Goal: Information Seeking & Learning: Learn about a topic

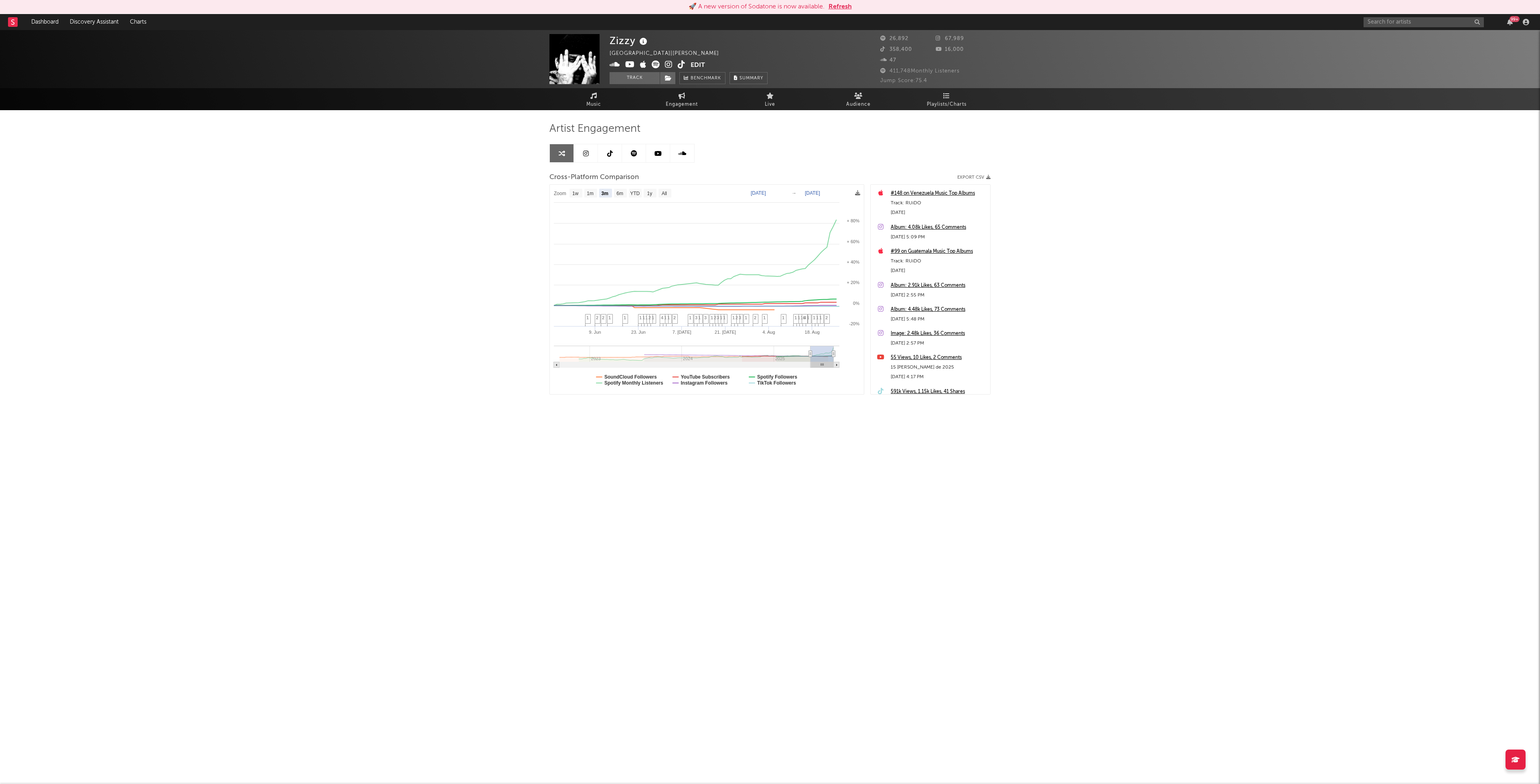
select select "3m"
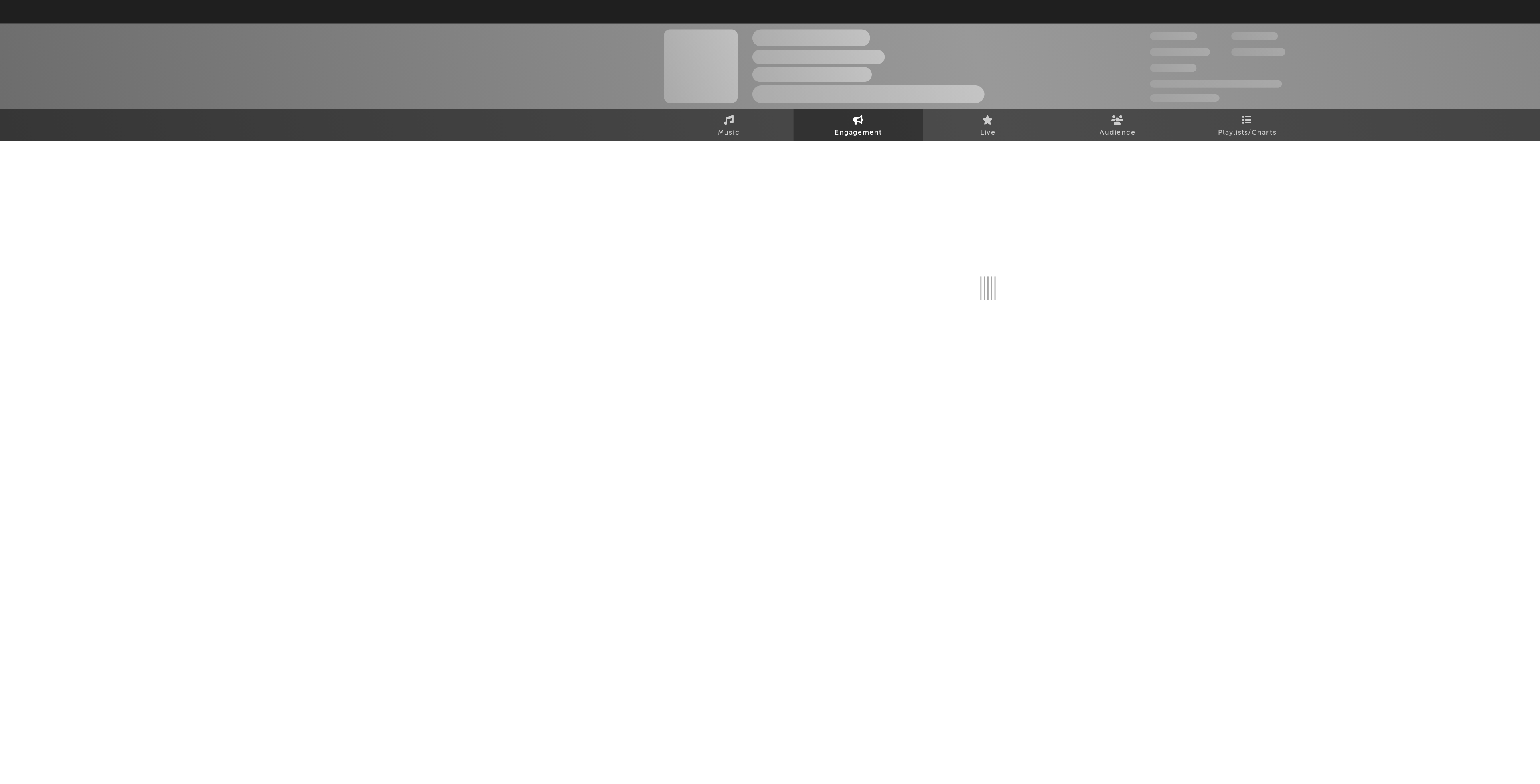
select select "1w"
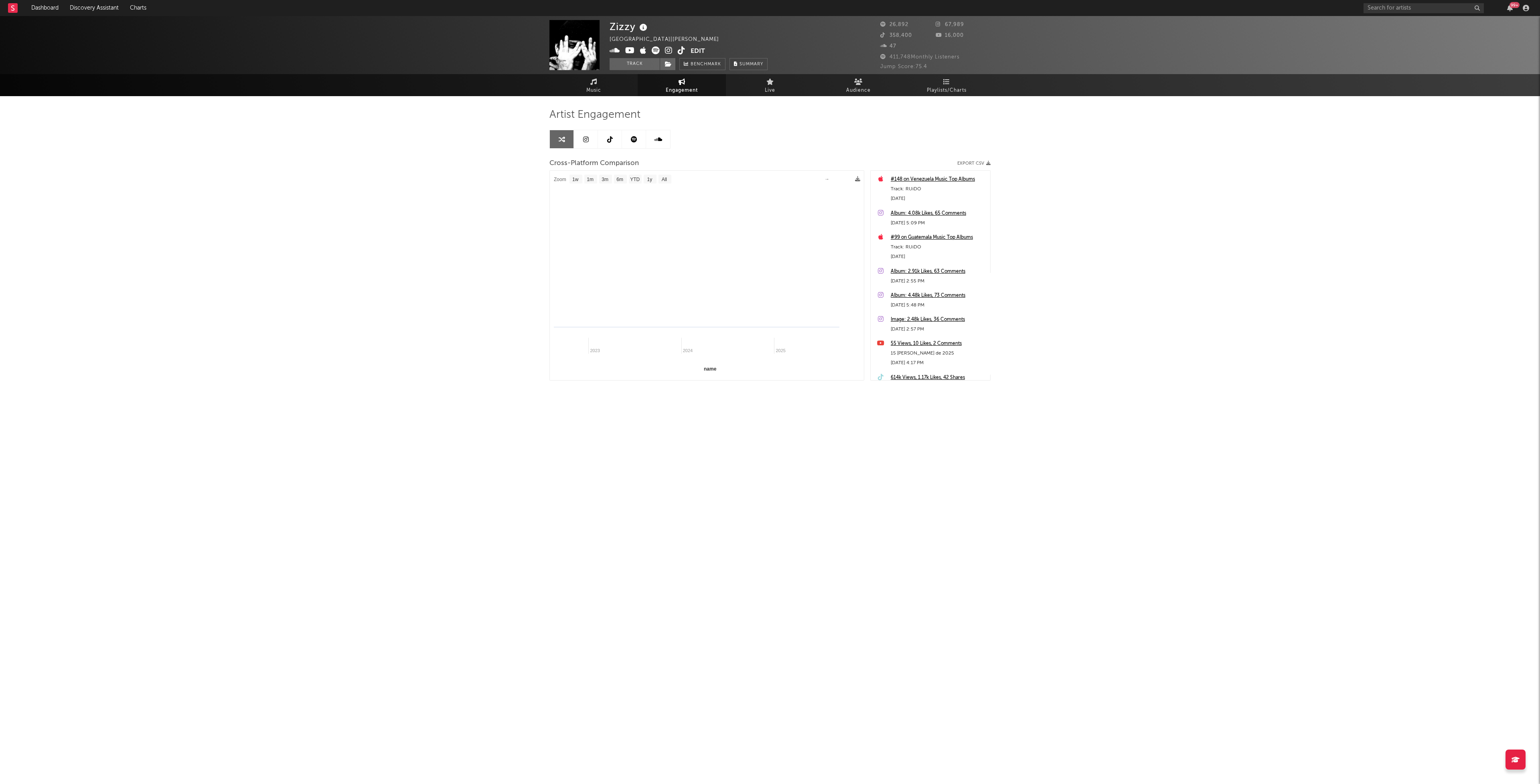
select select "1m"
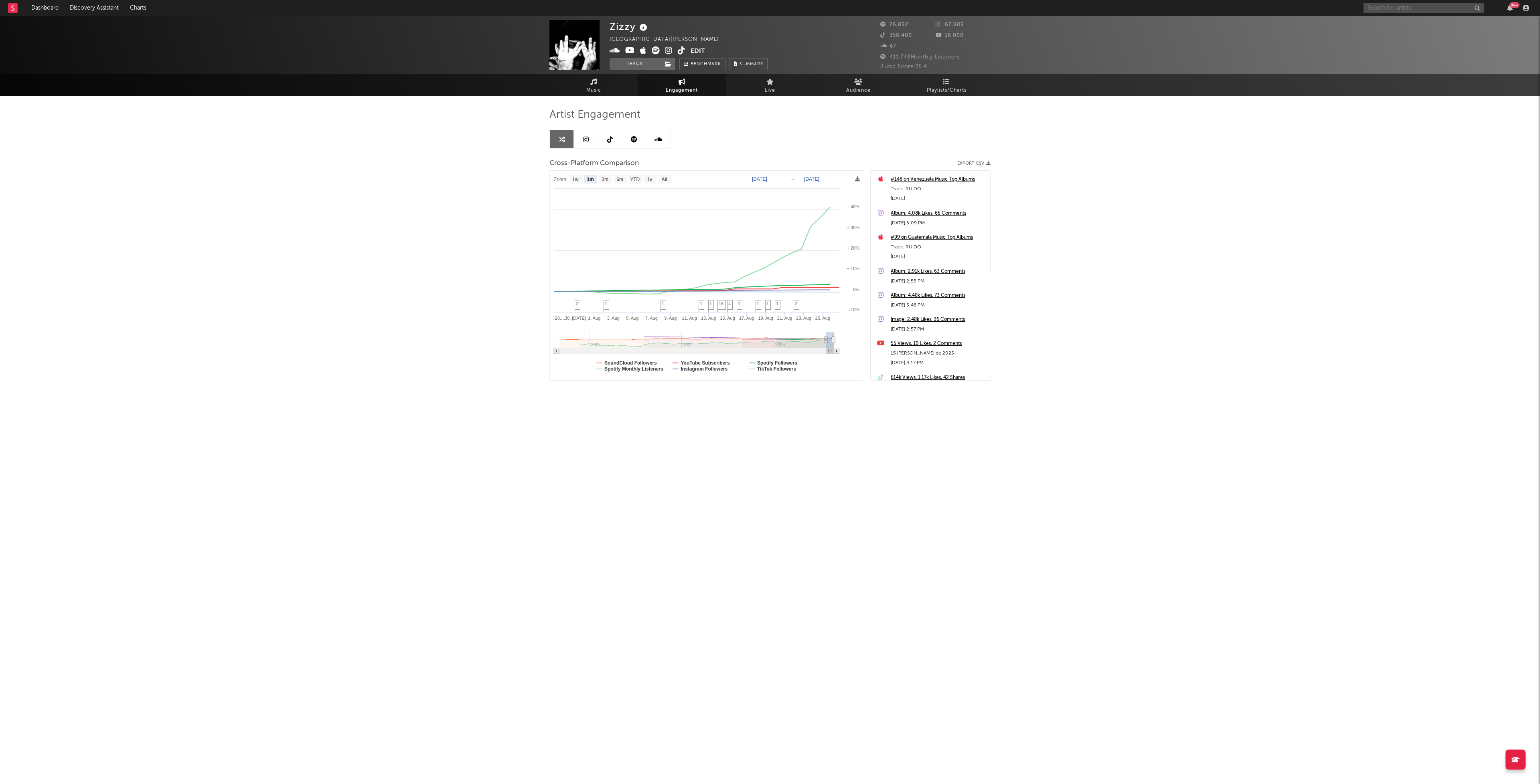
click at [1406, 7] on input "text" at bounding box center [1424, 8] width 121 height 10
select select "1m"
type input "[PERSON_NAME] w"
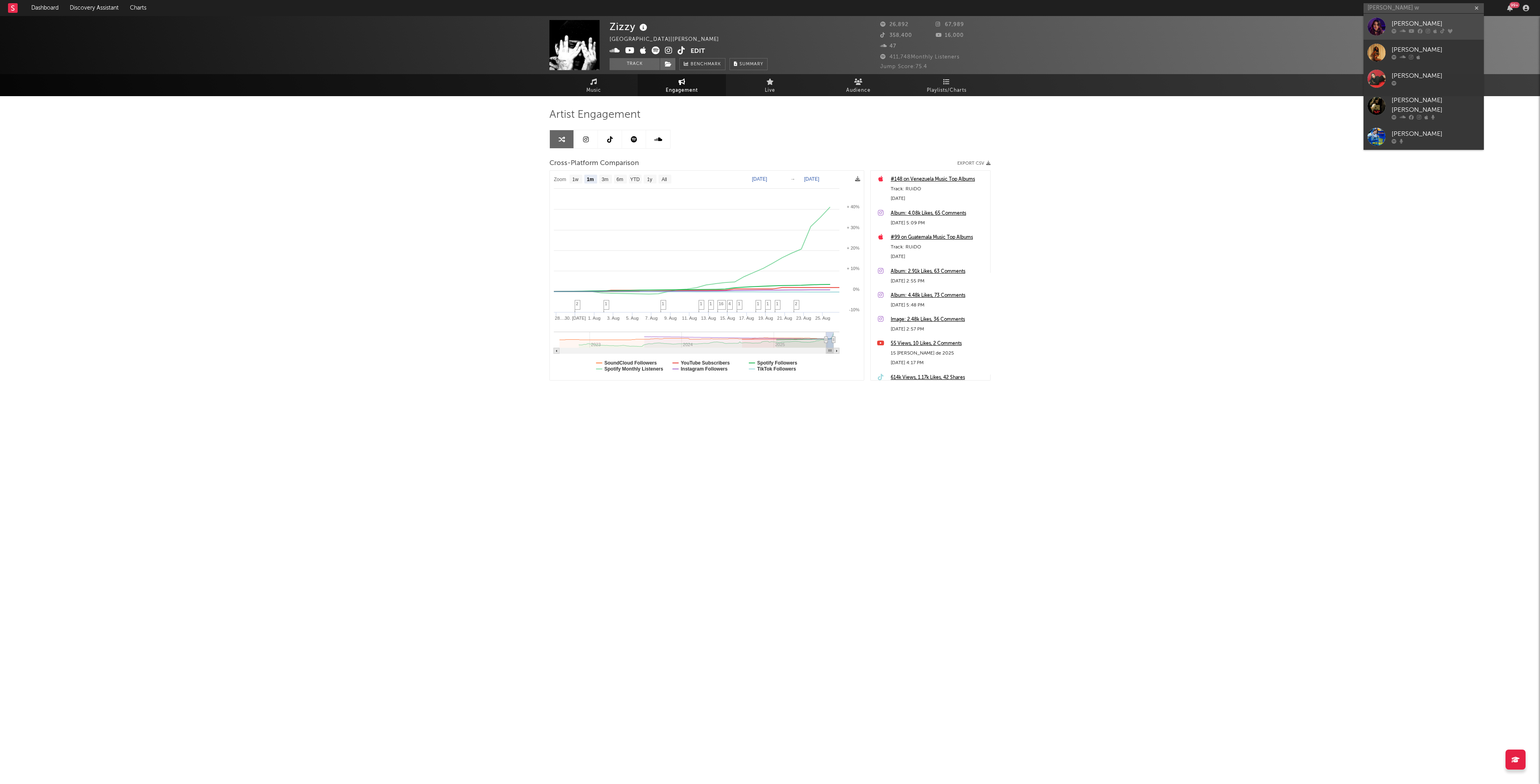
click at [1393, 21] on div "[PERSON_NAME]" at bounding box center [1435, 24] width 88 height 10
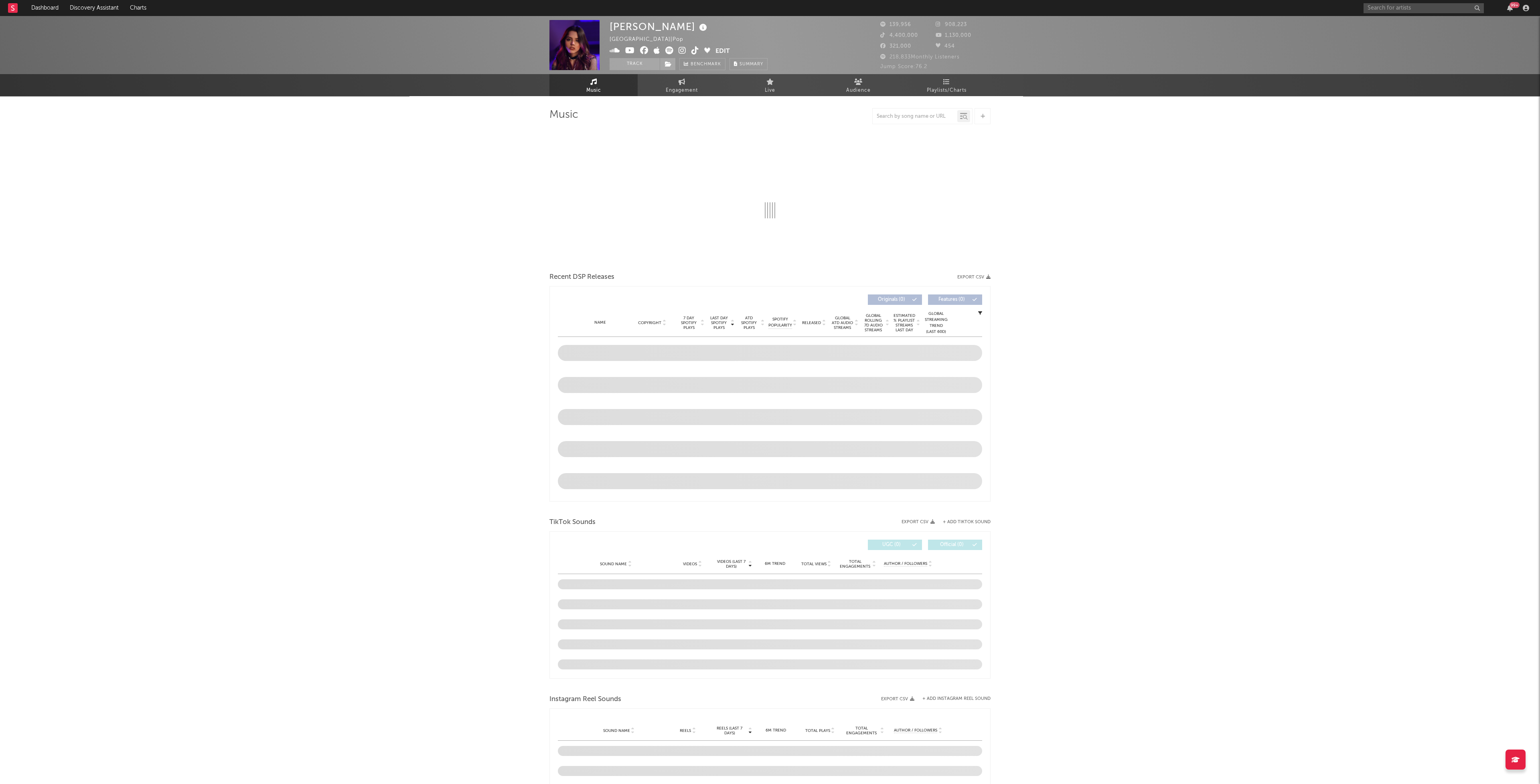
select select "6m"
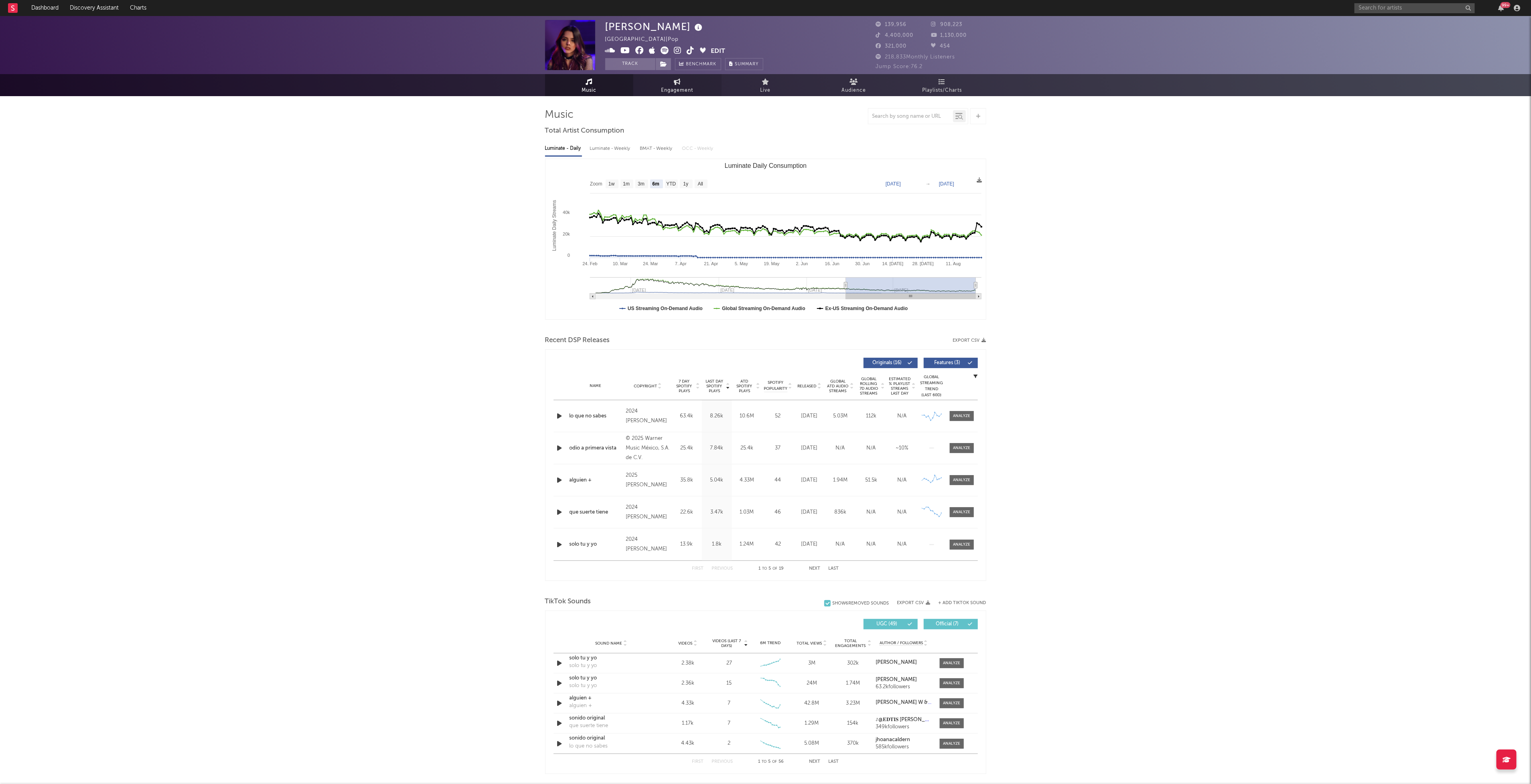
click at [698, 91] on link "Engagement" at bounding box center [676, 85] width 88 height 22
select select "1w"
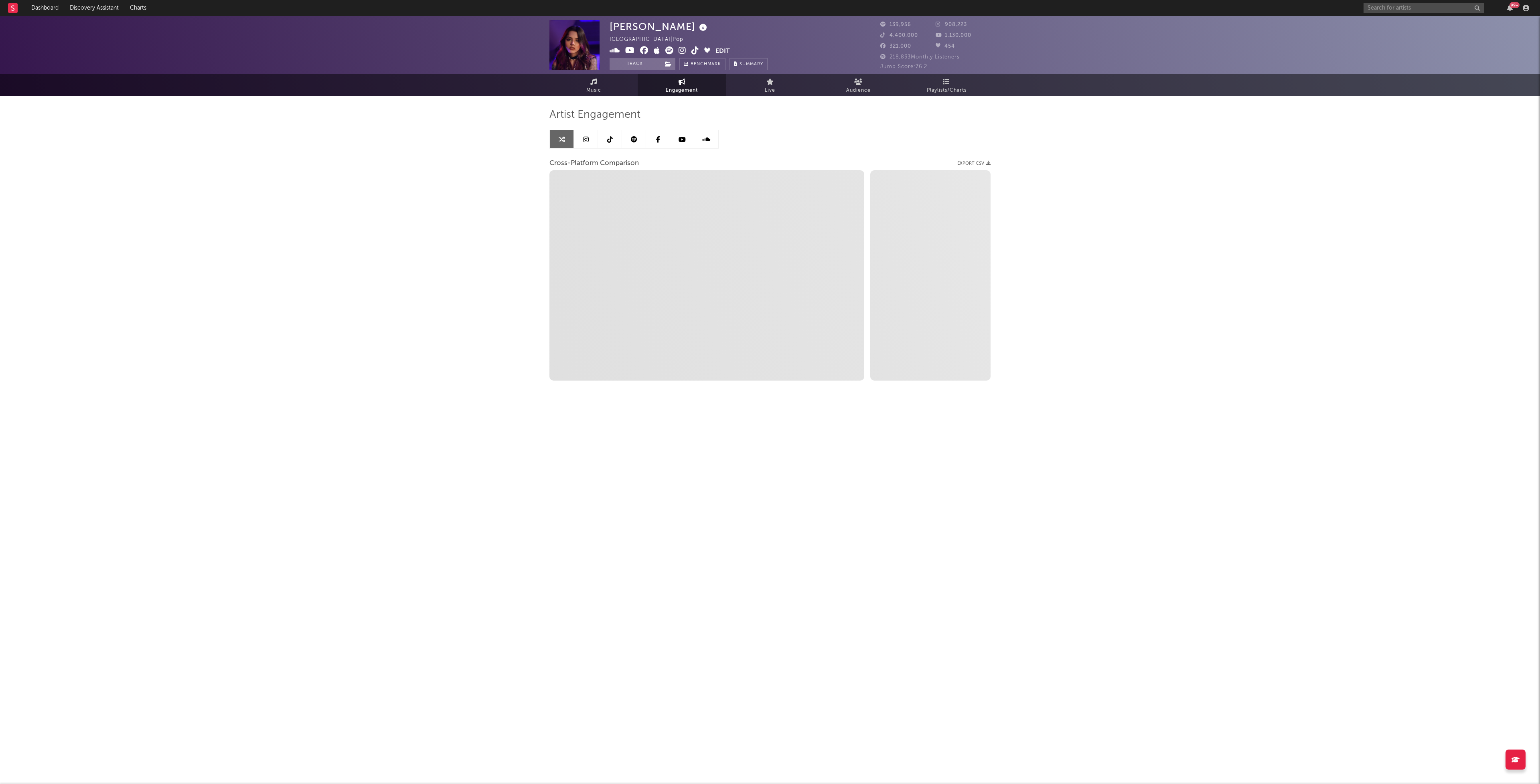
select select "1w"
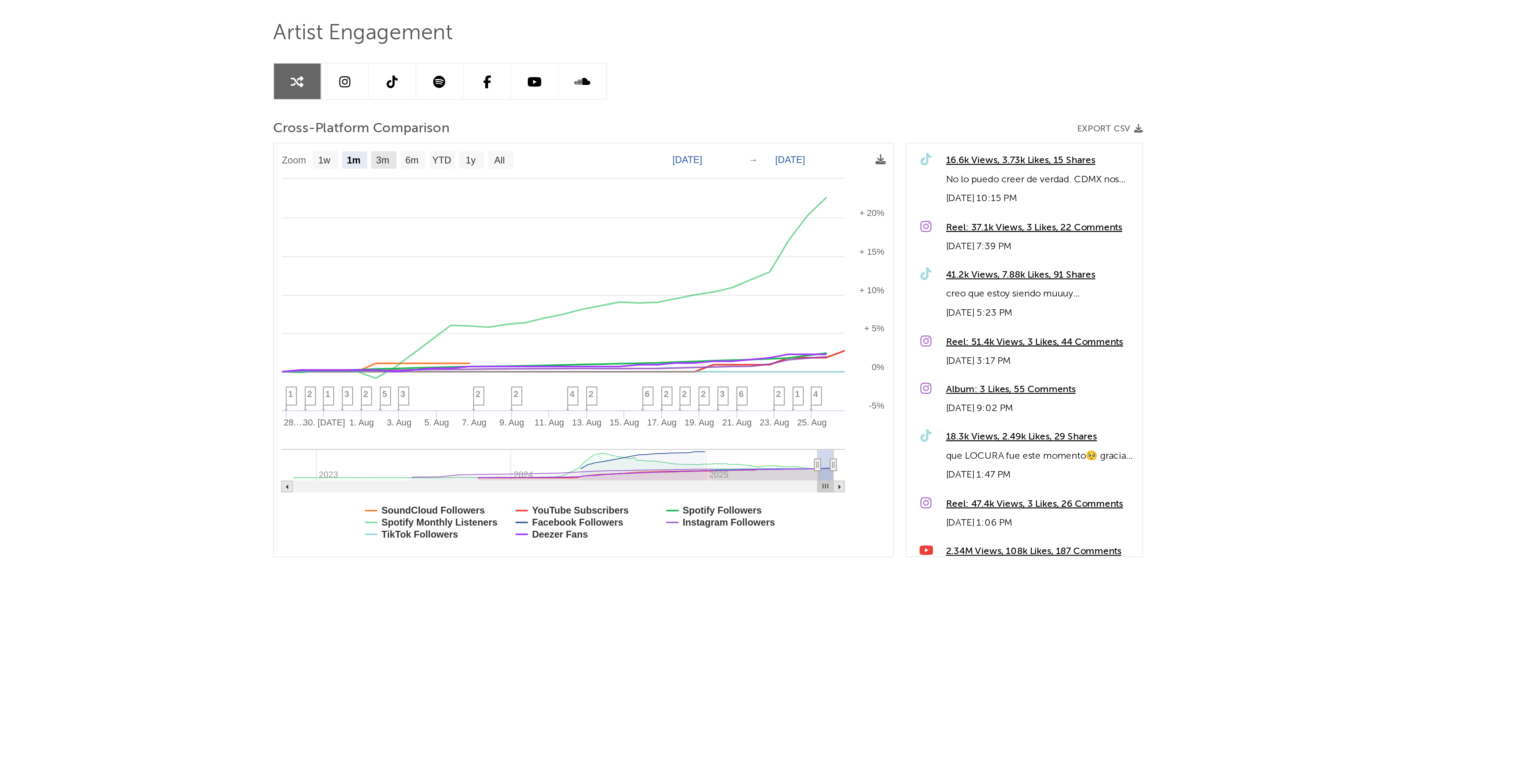
click at [610, 180] on rect at bounding box center [605, 179] width 13 height 9
select select "3m"
type input "[DATE]"
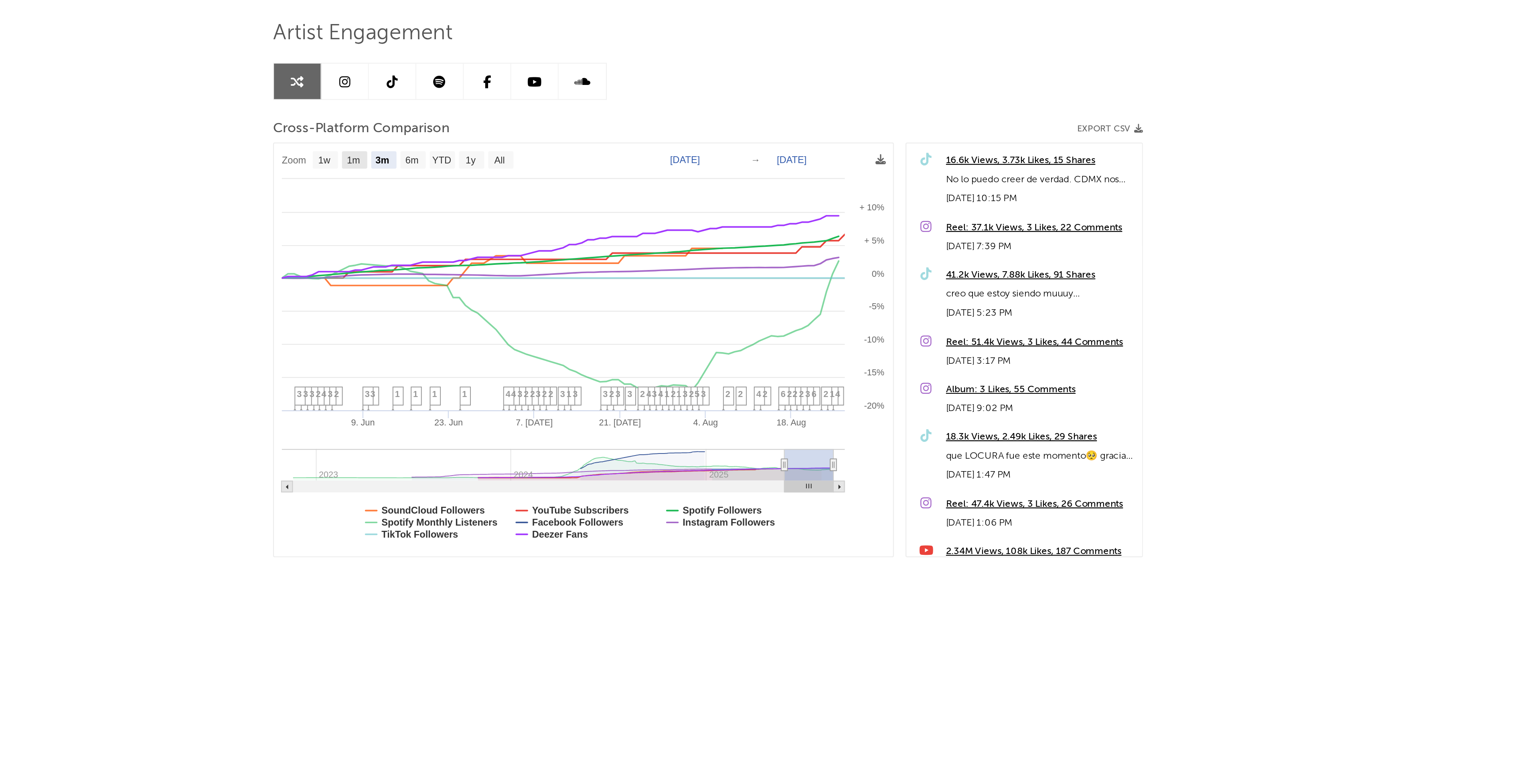
click at [591, 179] on text "1m" at bounding box center [589, 180] width 7 height 6
select select "1m"
type input "[DATE]"
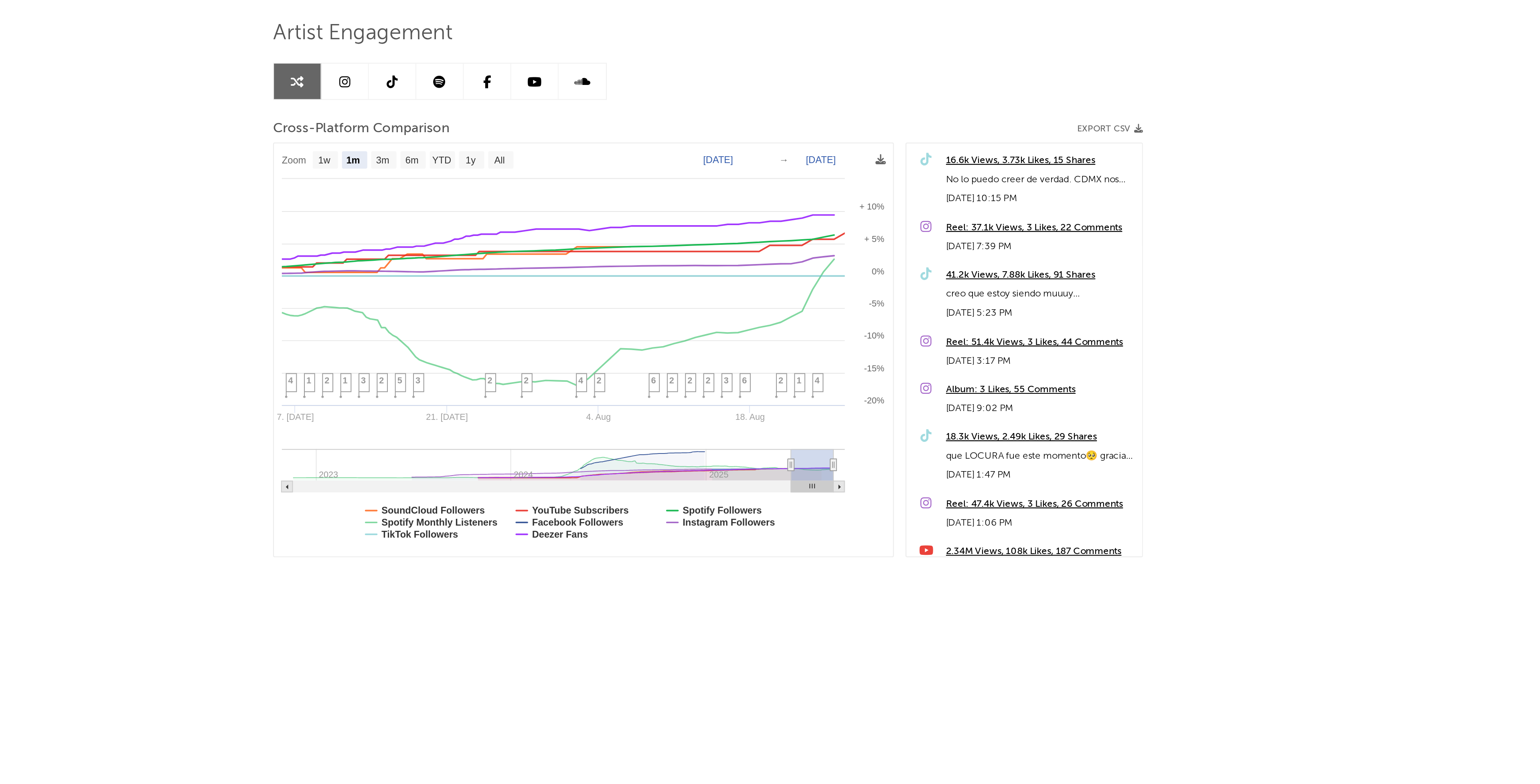
select select "1m"
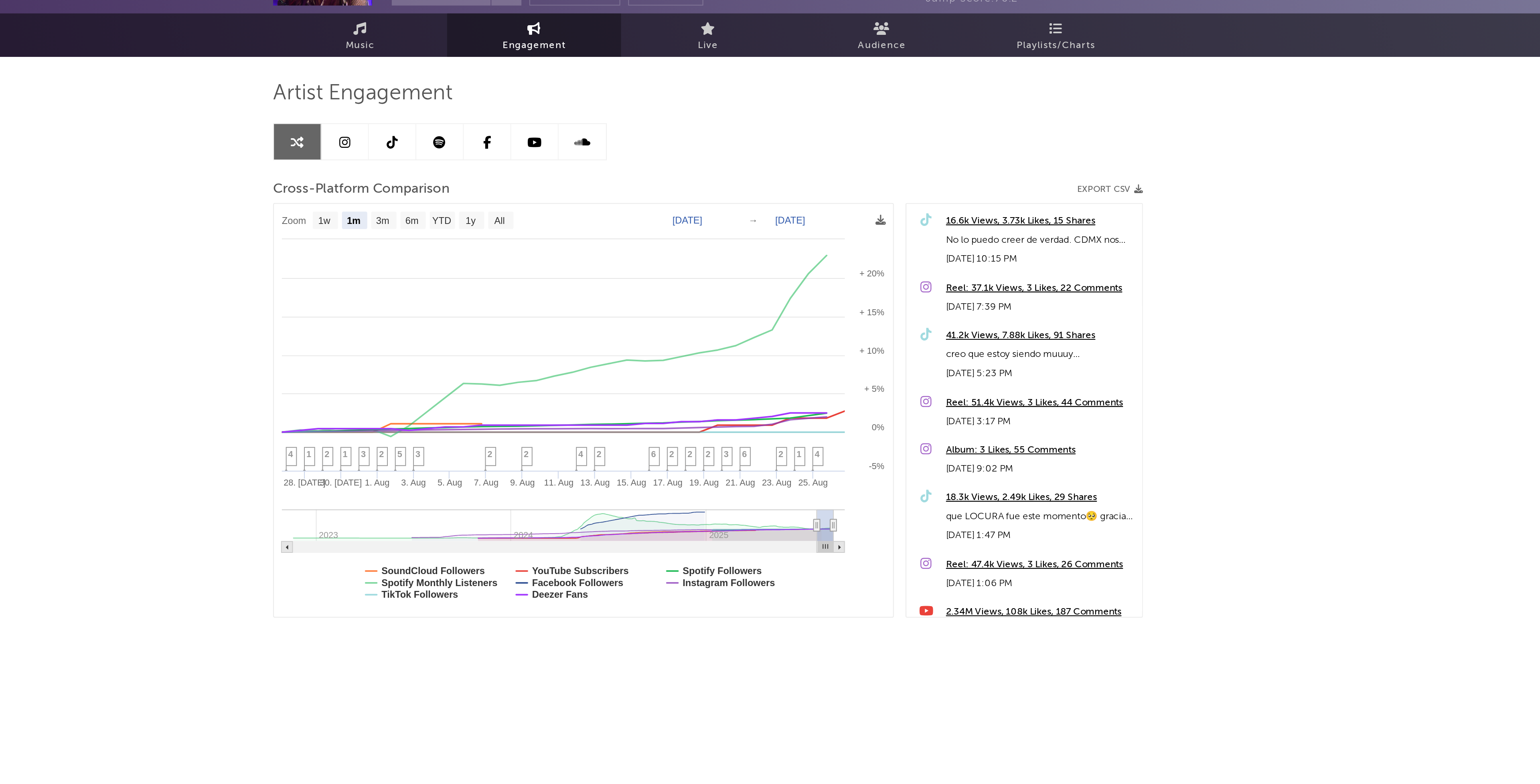
click at [638, 141] on link at bounding box center [634, 139] width 24 height 18
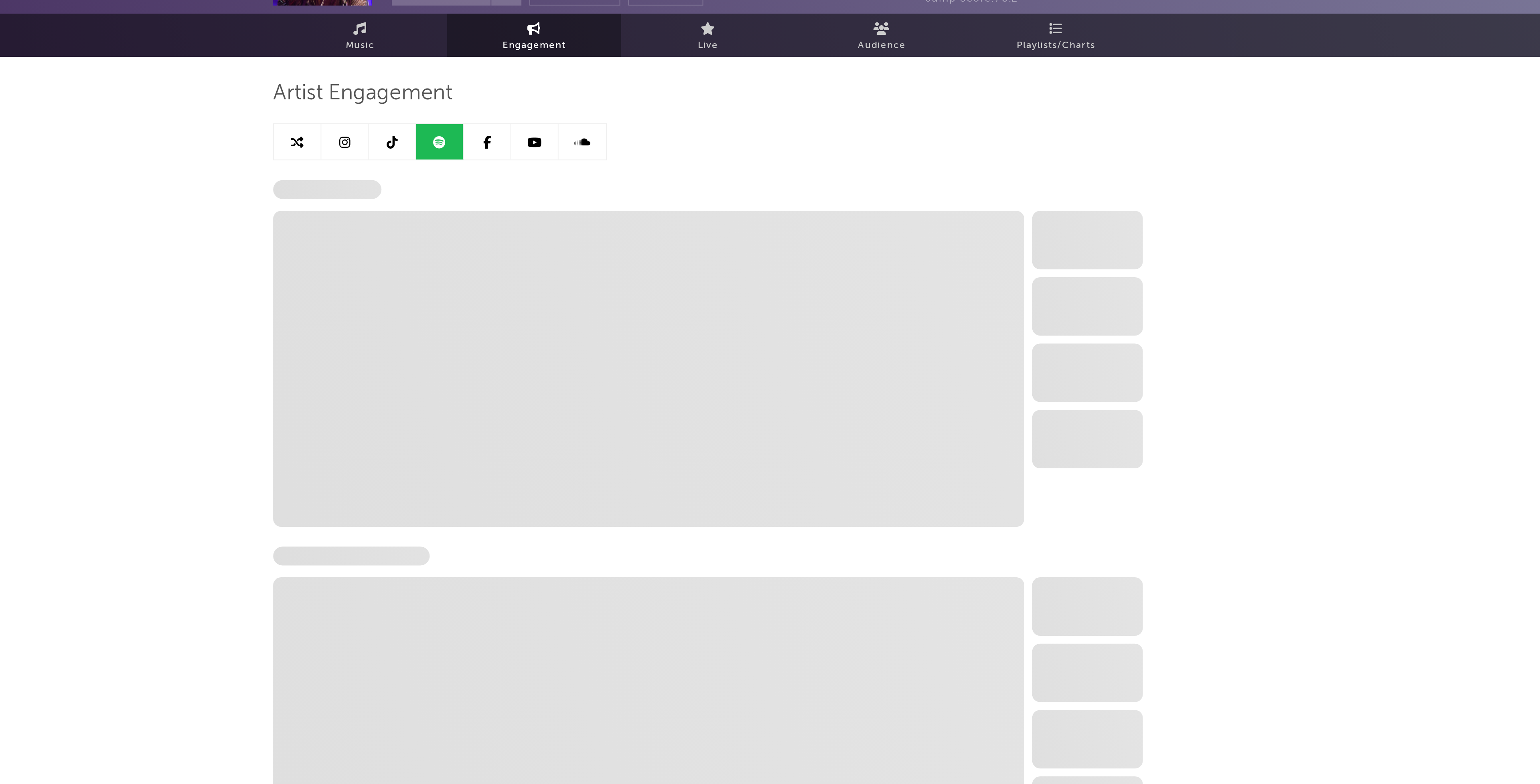
select select "6m"
select select "1w"
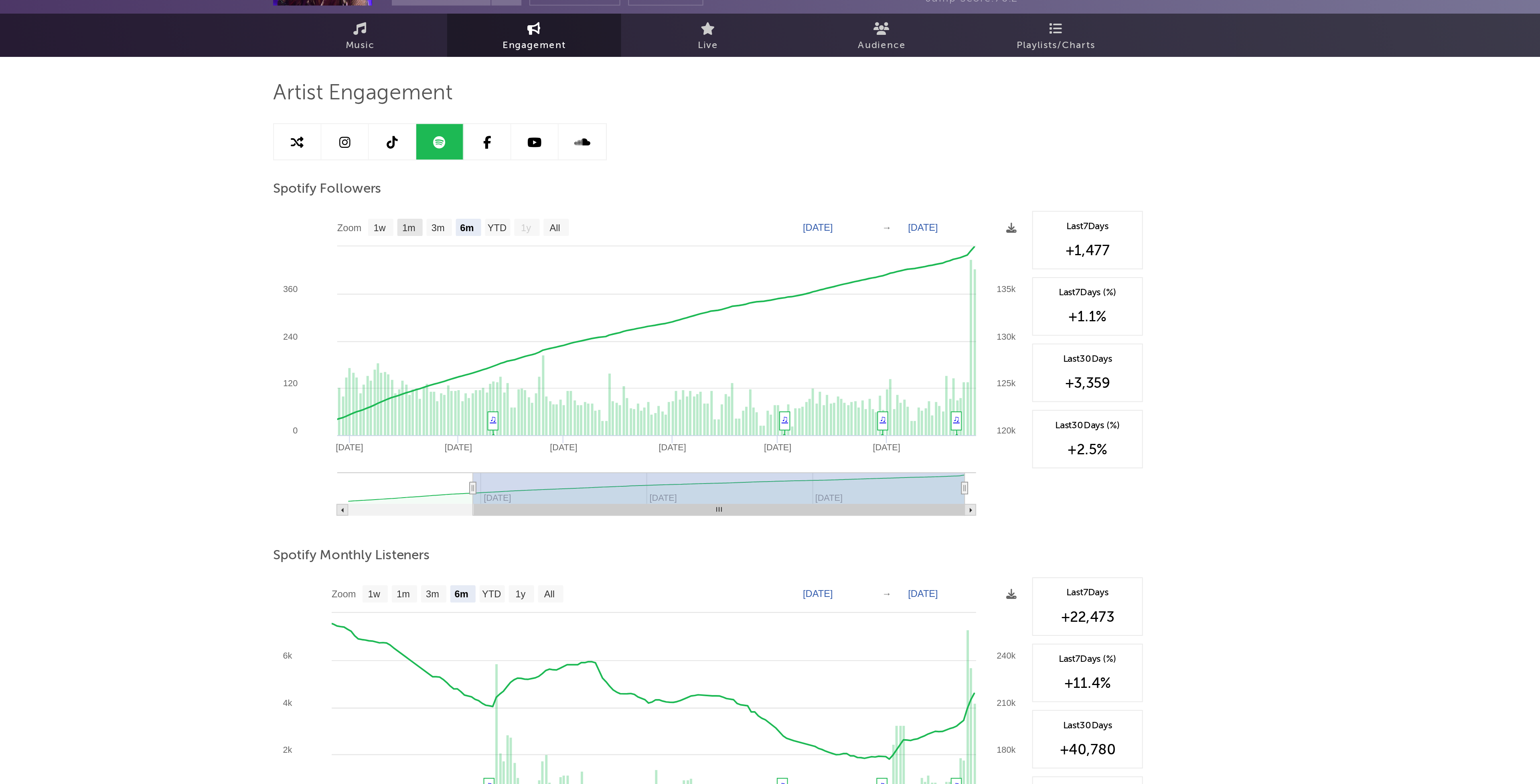
click at [617, 186] on text "1m" at bounding box center [618, 183] width 7 height 6
select select "1m"
type input "[DATE]"
